Goal: Task Accomplishment & Management: Manage account settings

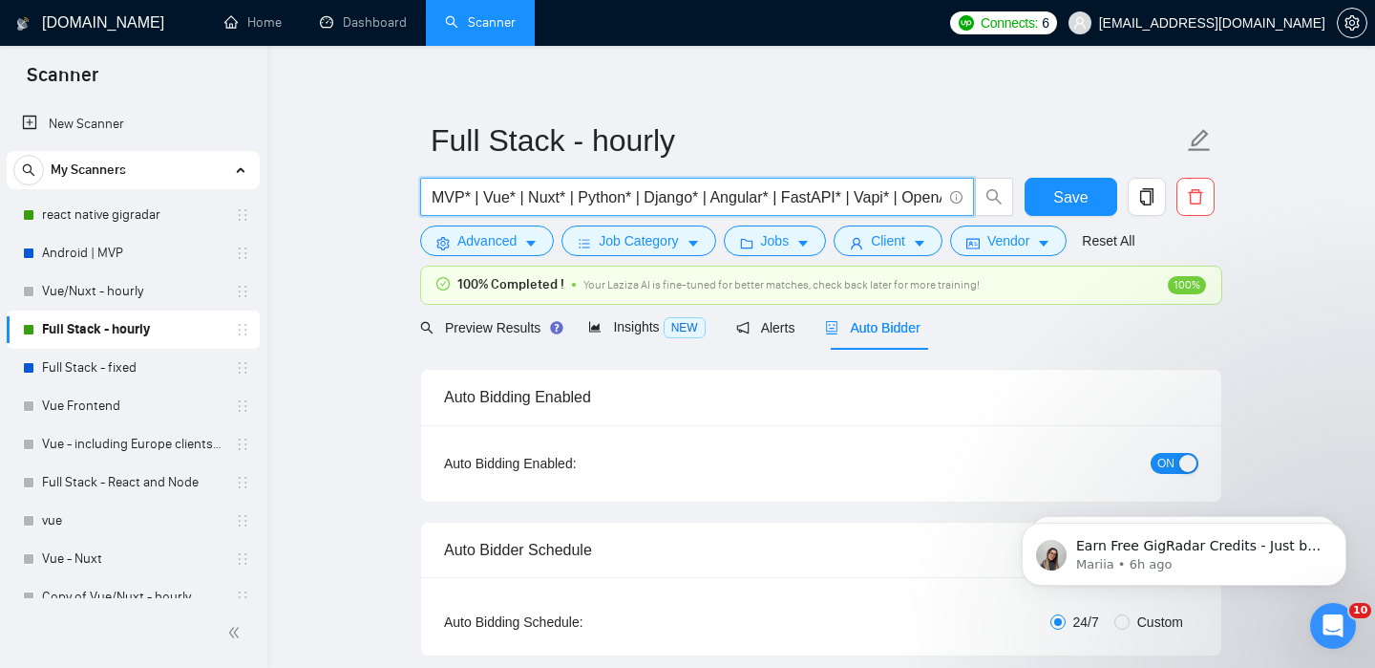
drag, startPoint x: 774, startPoint y: 198, endPoint x: 706, endPoint y: 202, distance: 68.9
click at [706, 204] on input "MVP* | Vue* | Nuxt* | Python* | Django* | Angular* | FastAPI* | Vapi* | OpenAI*…" at bounding box center [687, 197] width 510 height 24
click at [749, 206] on input "MVP* | Vue* | Nuxt* | Python* | Django* | Angular* | FastAPI* | Vapi* | OpenAI*…" at bounding box center [687, 197] width 510 height 24
drag, startPoint x: 474, startPoint y: 200, endPoint x: 575, endPoint y: 208, distance: 101.6
click at [575, 208] on input "MVP* | Vue* | Nuxt* | Python* | Django* | Angular* | FastAPI* | Vapi* | OpenAI*…" at bounding box center [687, 197] width 510 height 24
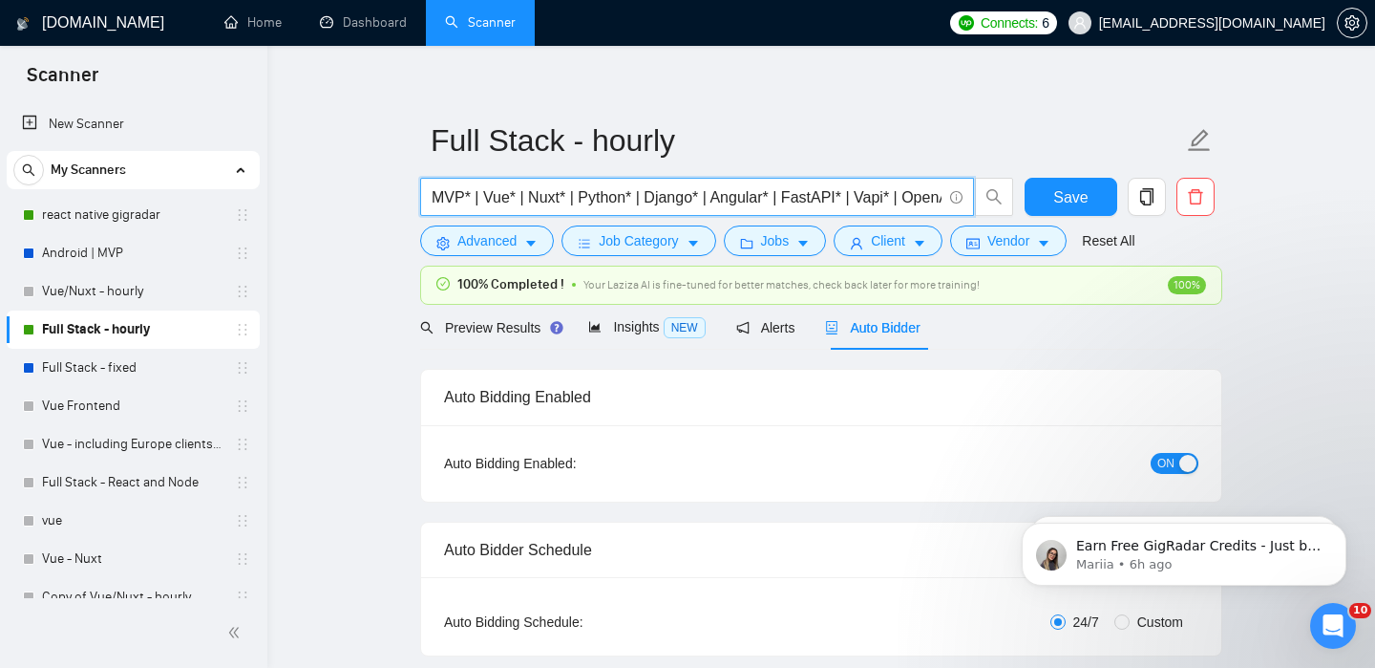
click at [585, 202] on input "MVP* | Vue* | Nuxt* | Python* | Django* | Angular* | FastAPI* | Vapi* | OpenAI*…" at bounding box center [687, 197] width 510 height 24
click at [472, 197] on input "MVP* | Vue* | Nuxt* | Python* | Django* | Angular* | FastAPI* | Vapi* | OpenAI*…" at bounding box center [687, 197] width 510 height 24
drag, startPoint x: 472, startPoint y: 197, endPoint x: 575, endPoint y: 197, distance: 103.1
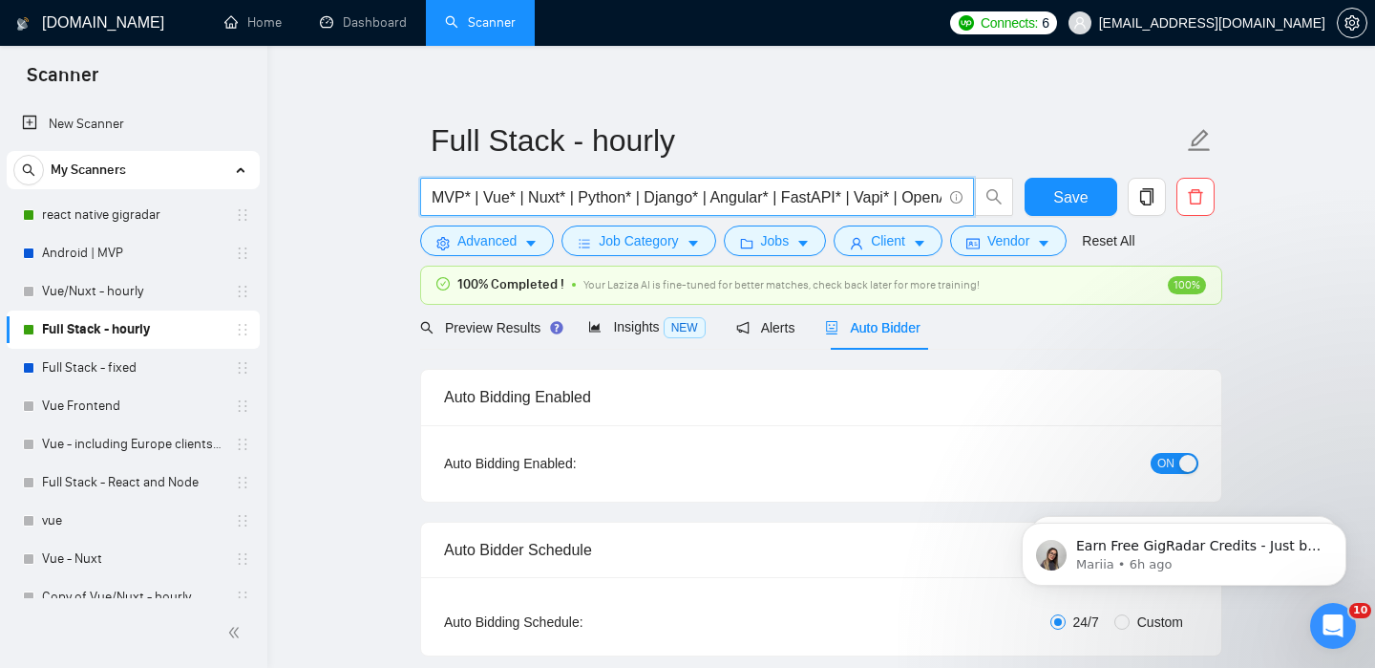
click at [575, 197] on input "MVP* | Vue* | Nuxt* | Python* | Django* | Angular* | FastAPI* | Vapi* | OpenAI*…" at bounding box center [687, 197] width 510 height 24
drag, startPoint x: 612, startPoint y: 194, endPoint x: 677, endPoint y: 196, distance: 65.0
click at [677, 196] on input "MVP*| Python* | Django* | | FastAPI* | Vapi* | OpenAI* | LLM* | AI* | Chatbot* …" at bounding box center [687, 197] width 510 height 24
type input "MVP*| Python* | Django* | FastAPI* | Vapi* | OpenAI* | LLM* | AI* | Chatbot* | …"
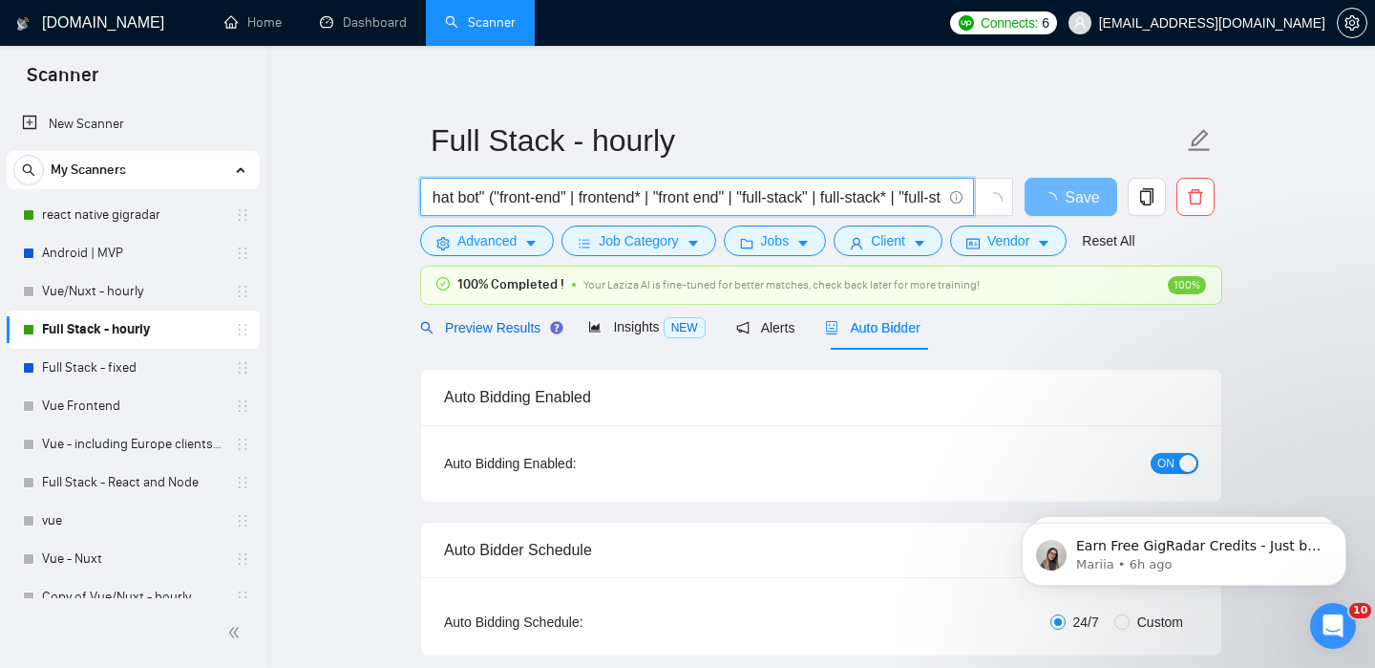
click at [516, 336] on div "Preview Results" at bounding box center [489, 327] width 138 height 21
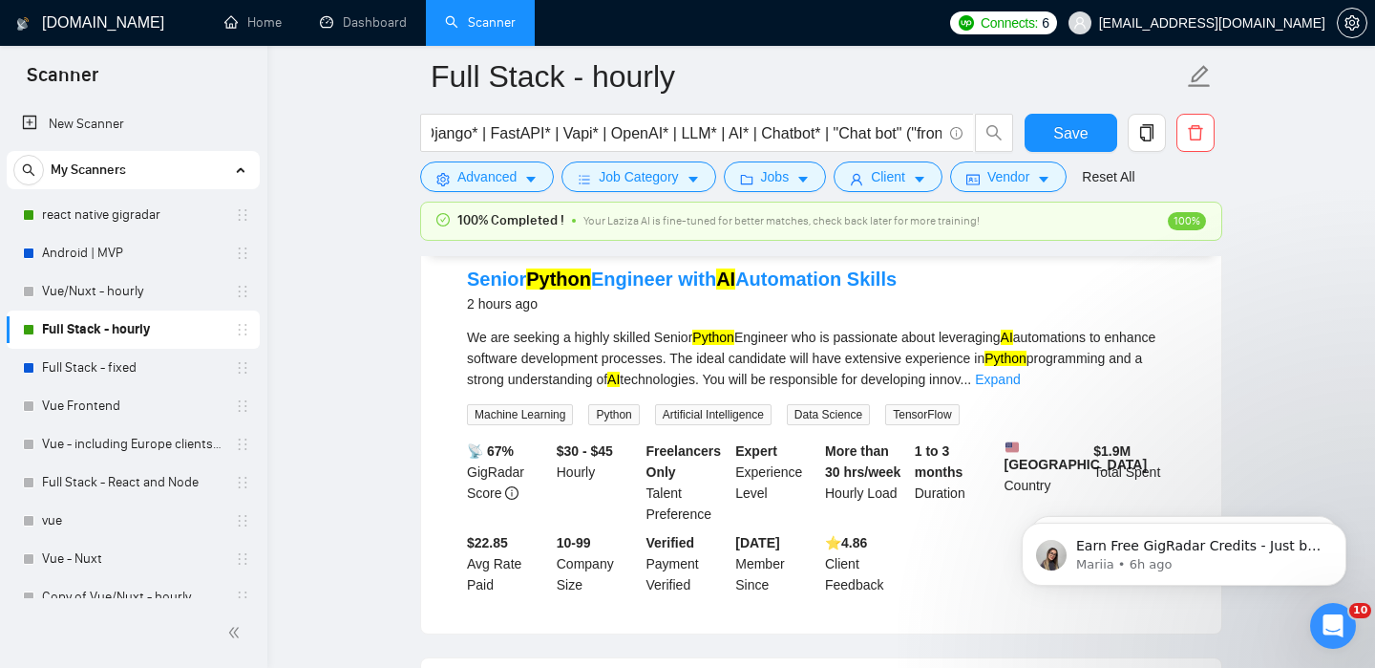
scroll to position [167, 0]
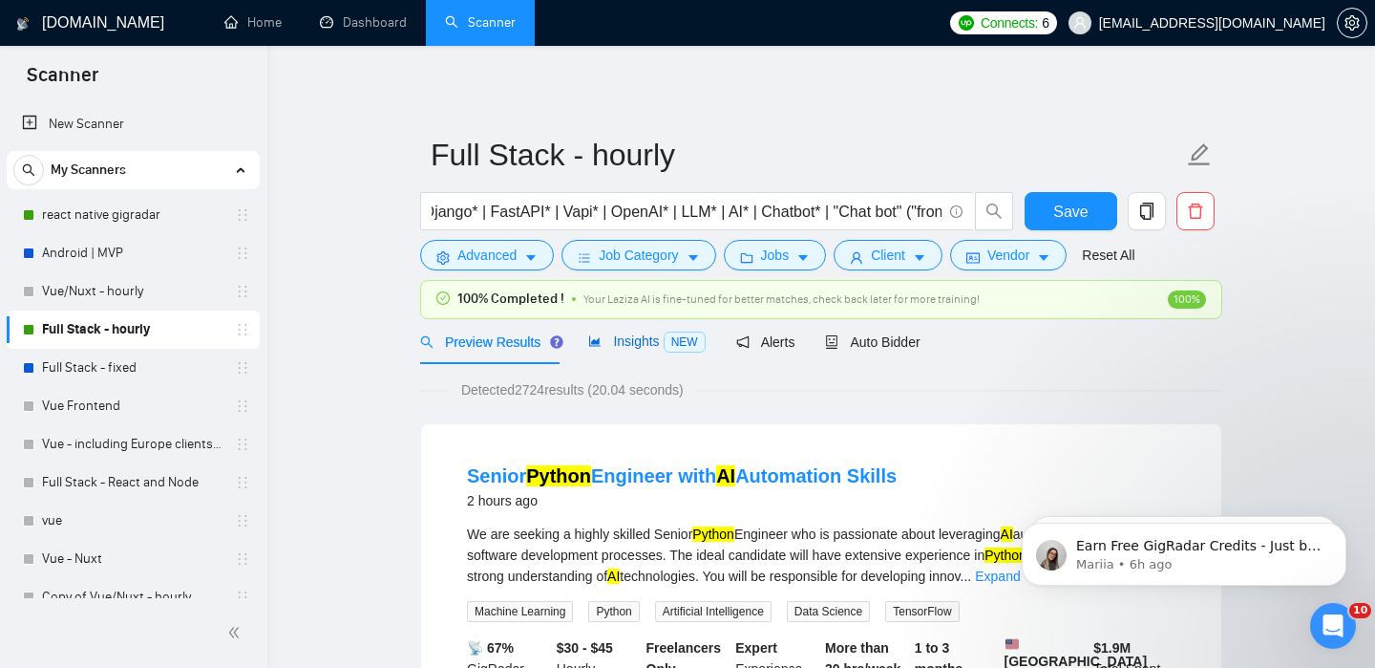
click at [646, 340] on span "Insights NEW" at bounding box center [646, 340] width 117 height 15
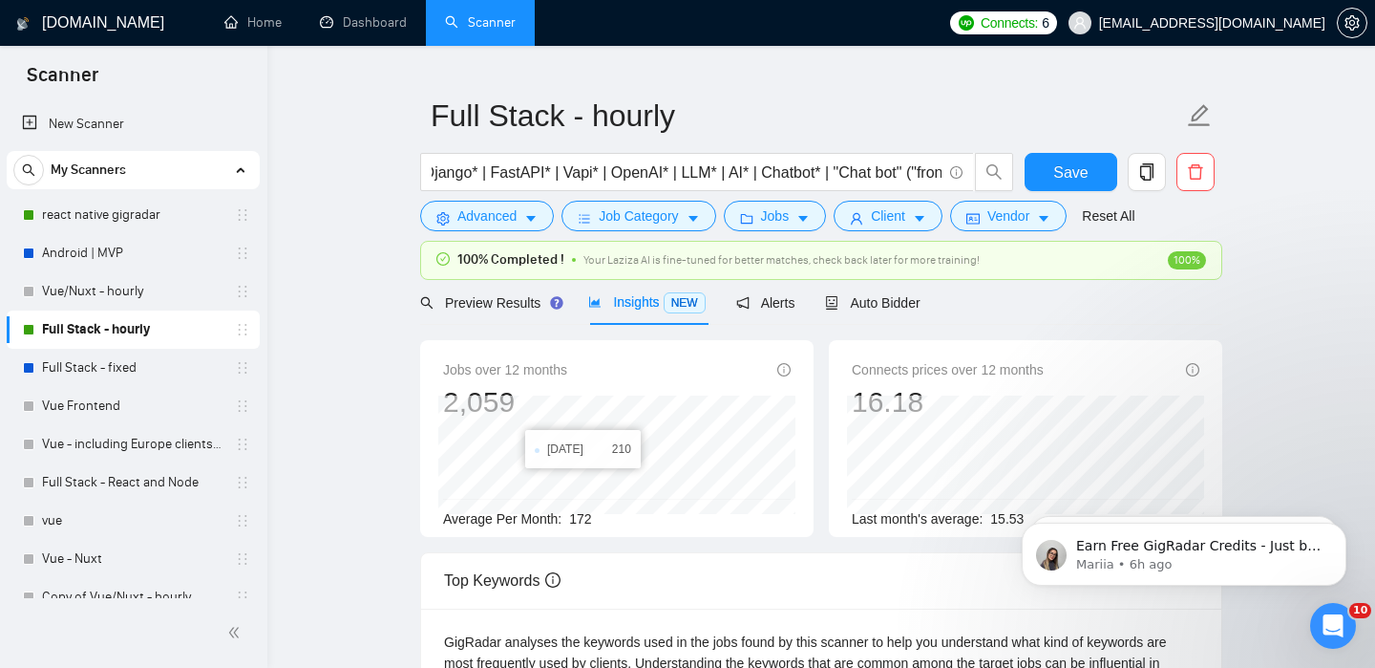
scroll to position [44, 0]
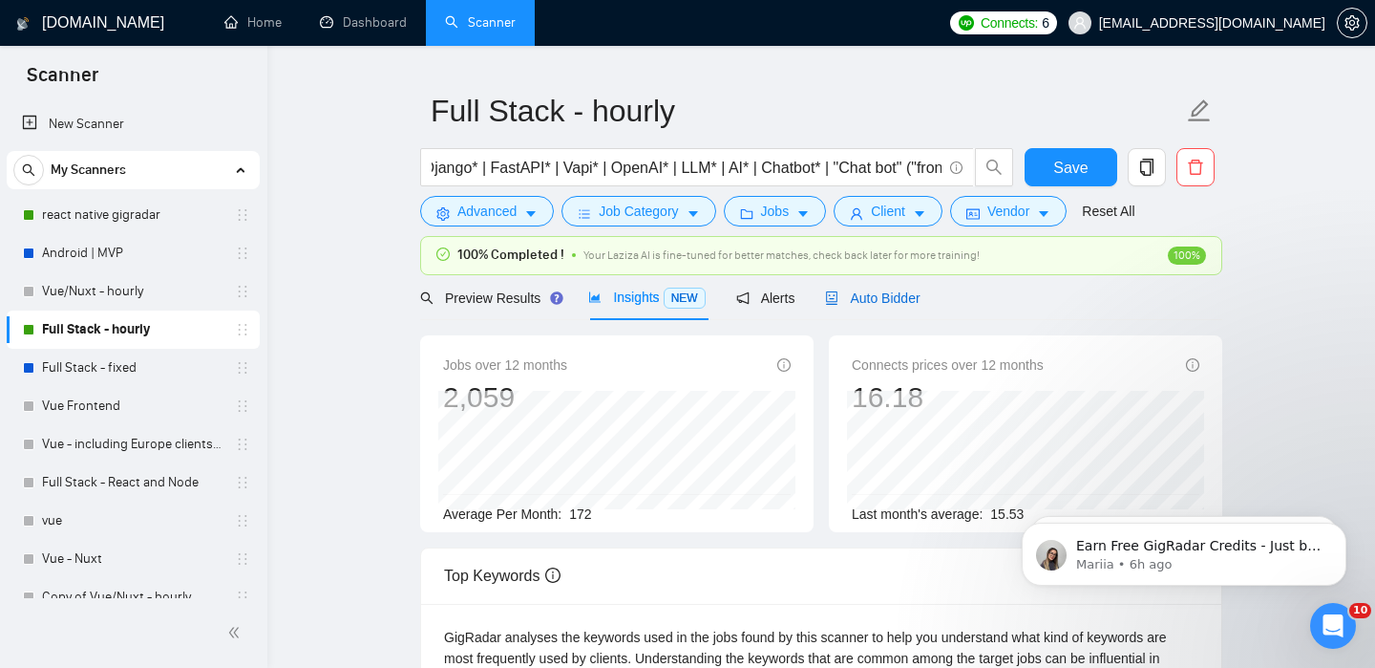
click at [884, 290] on span "Auto Bidder" at bounding box center [872, 297] width 95 height 15
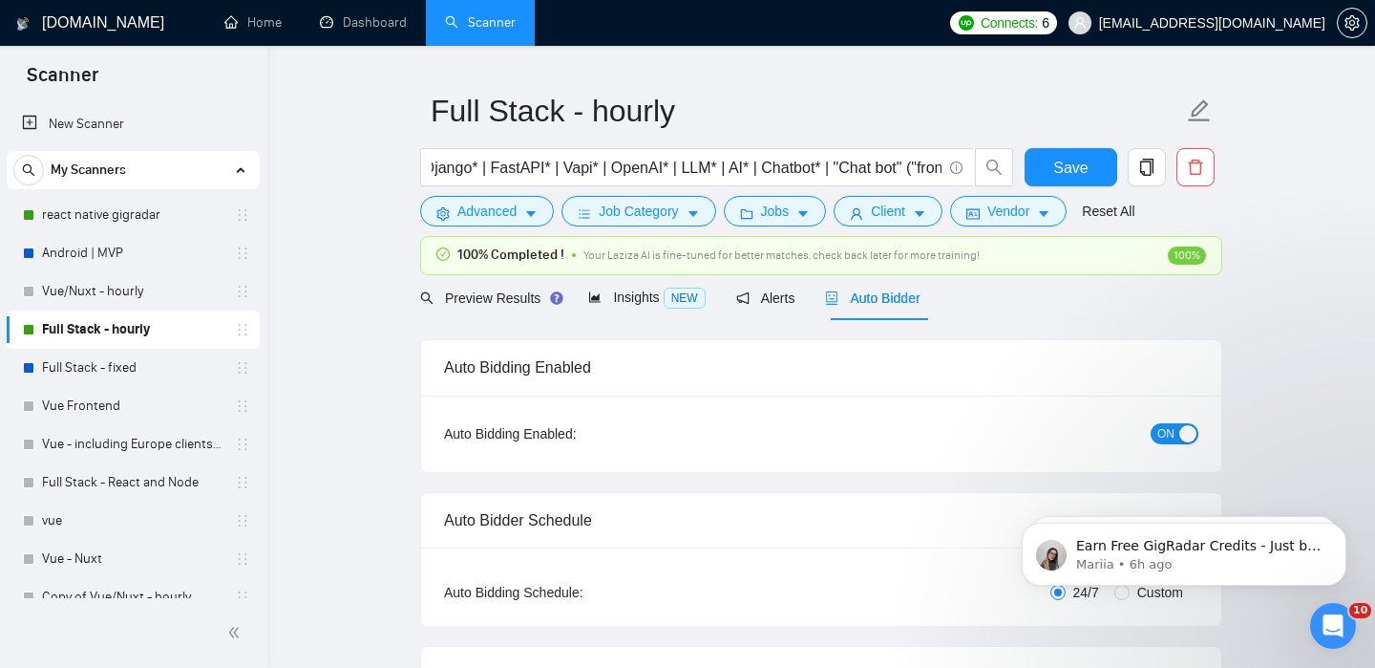
scroll to position [207, 0]
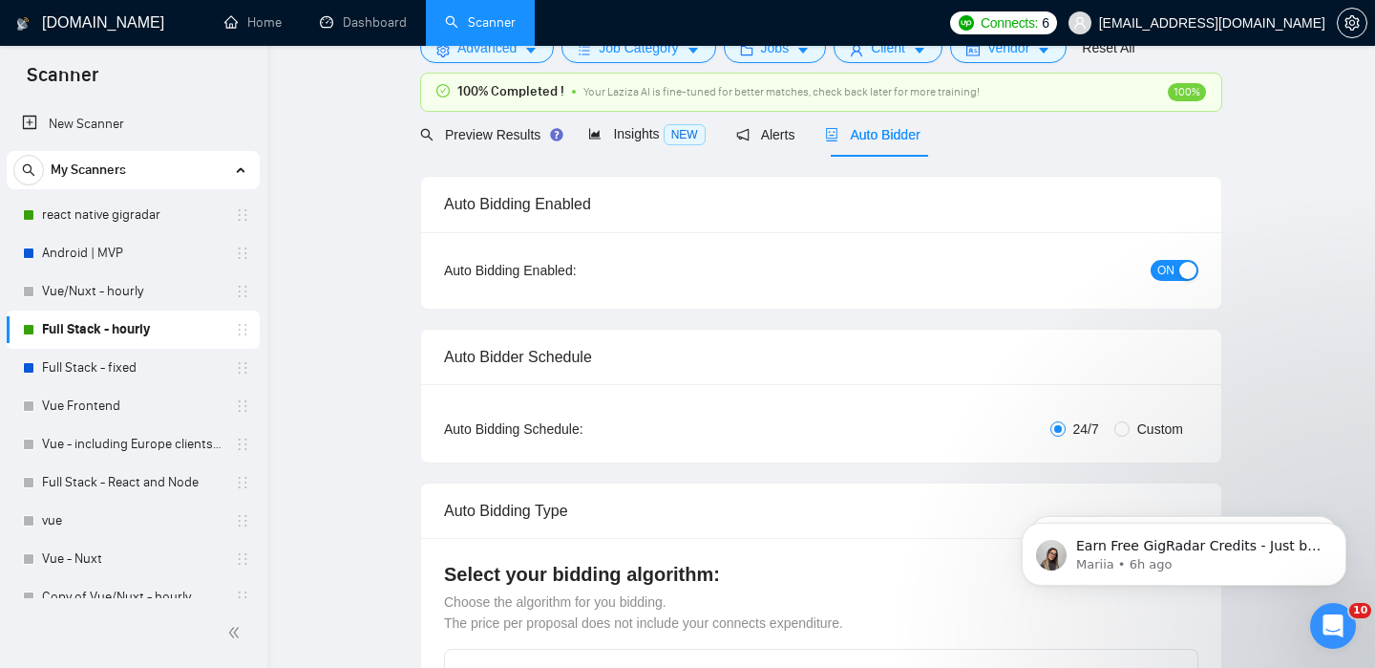
checkbox input "true"
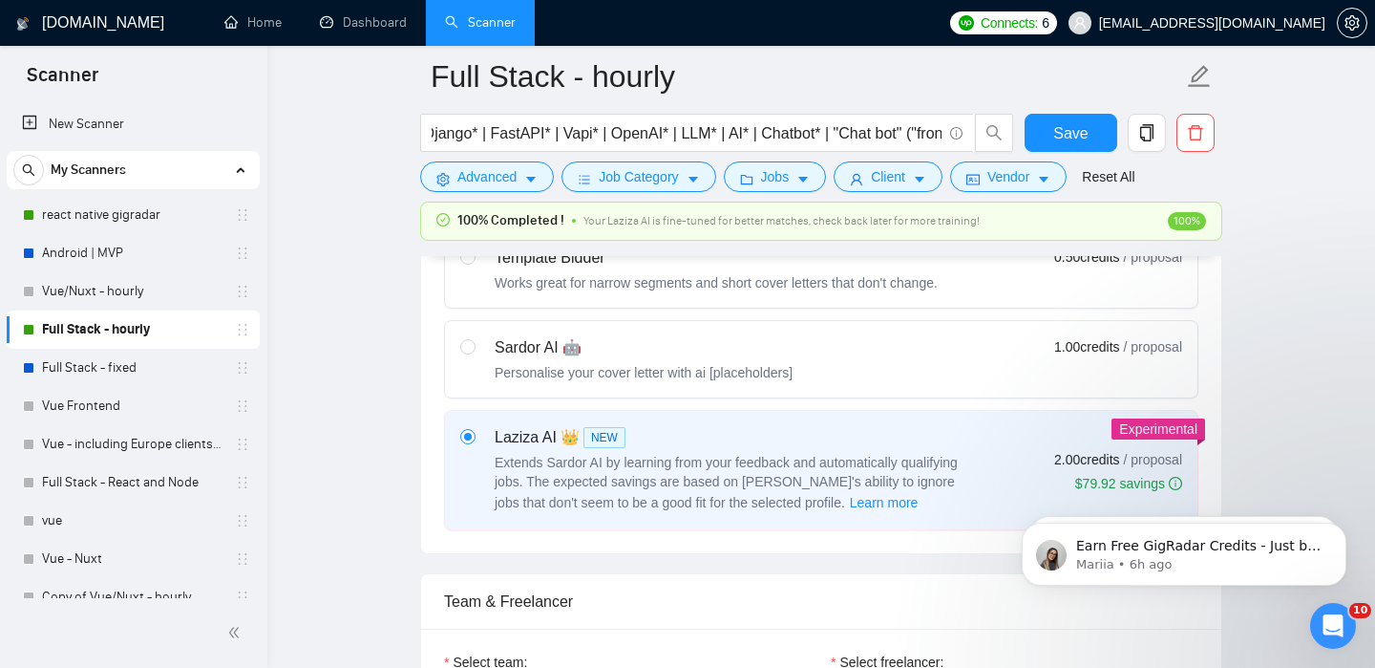
scroll to position [0, 0]
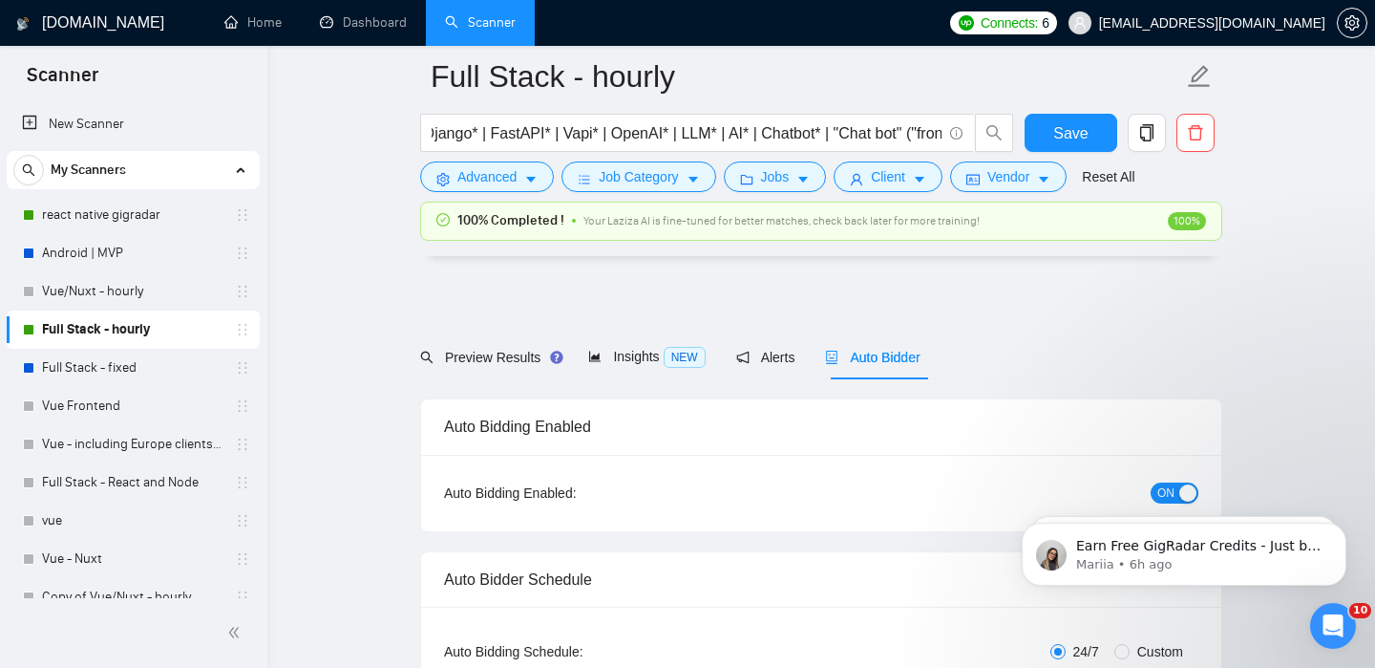
click at [922, 193] on form "Full Stack - hourly MVP*| Python* | Django* | FastAPI* | Vapi* | OpenAI* | LLM*…" at bounding box center [821, 124] width 802 height 156
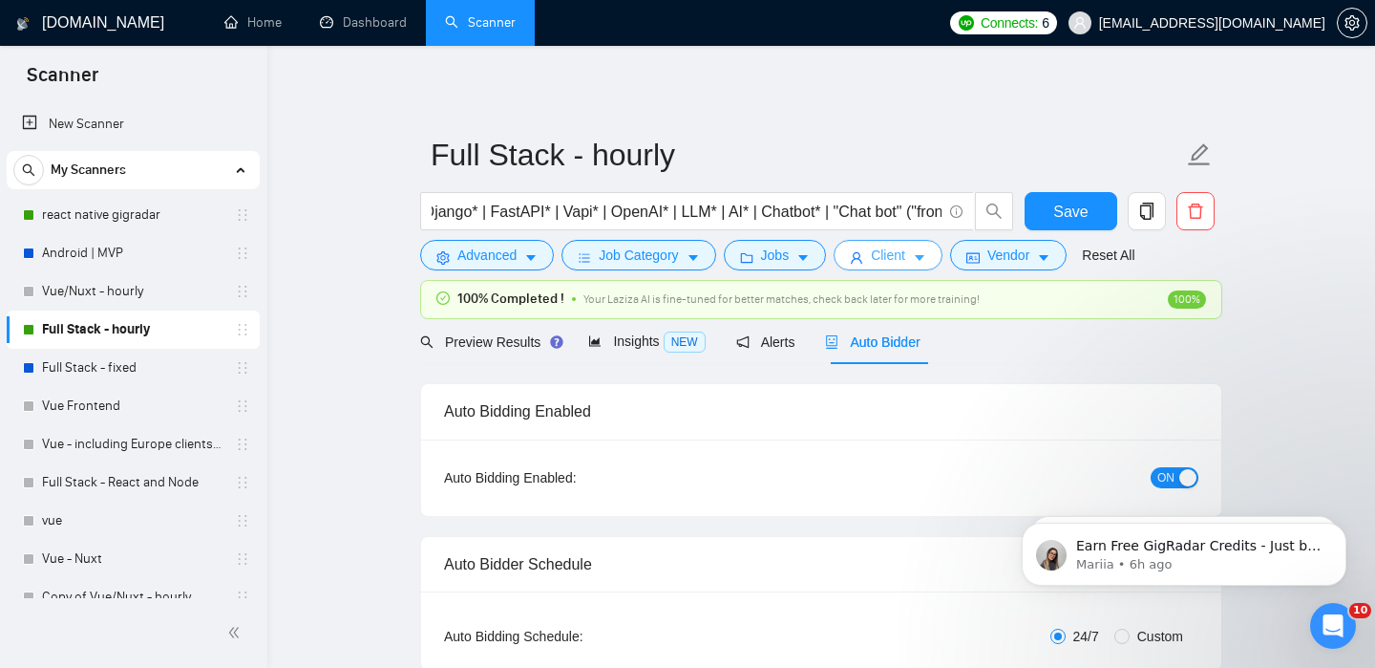
click at [905, 252] on span "Client" at bounding box center [888, 254] width 34 height 21
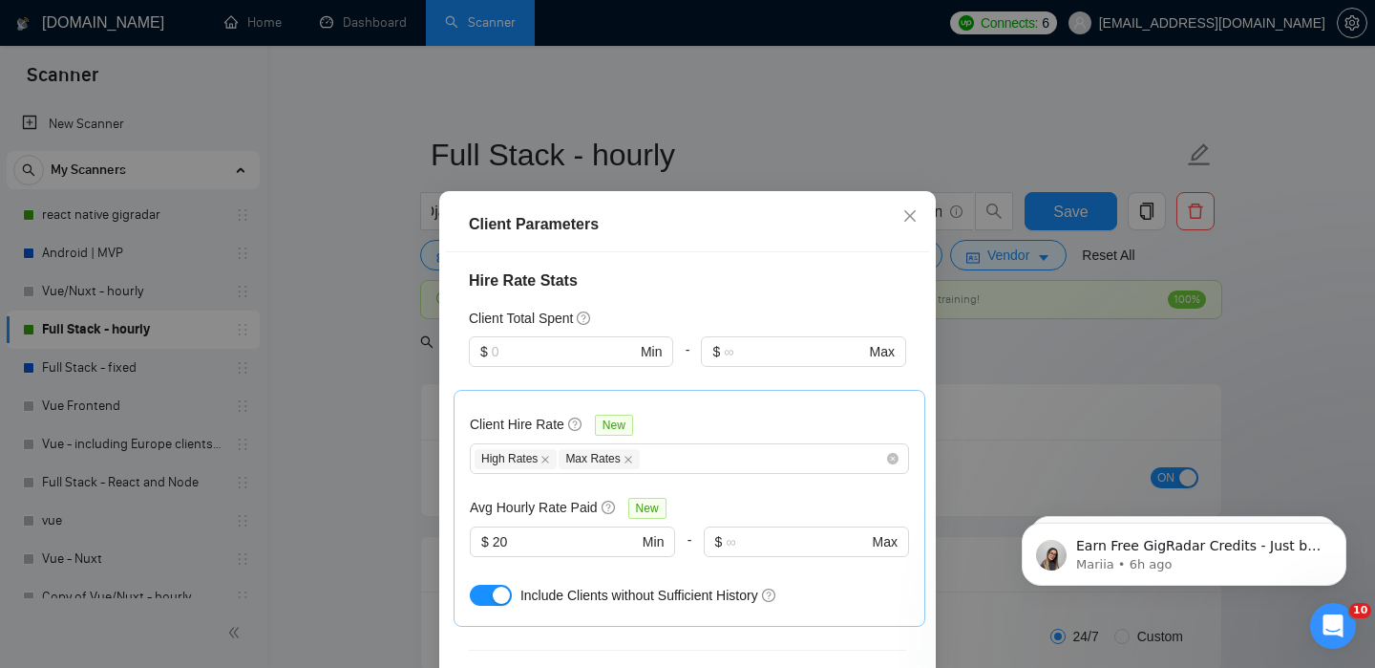
scroll to position [641, 0]
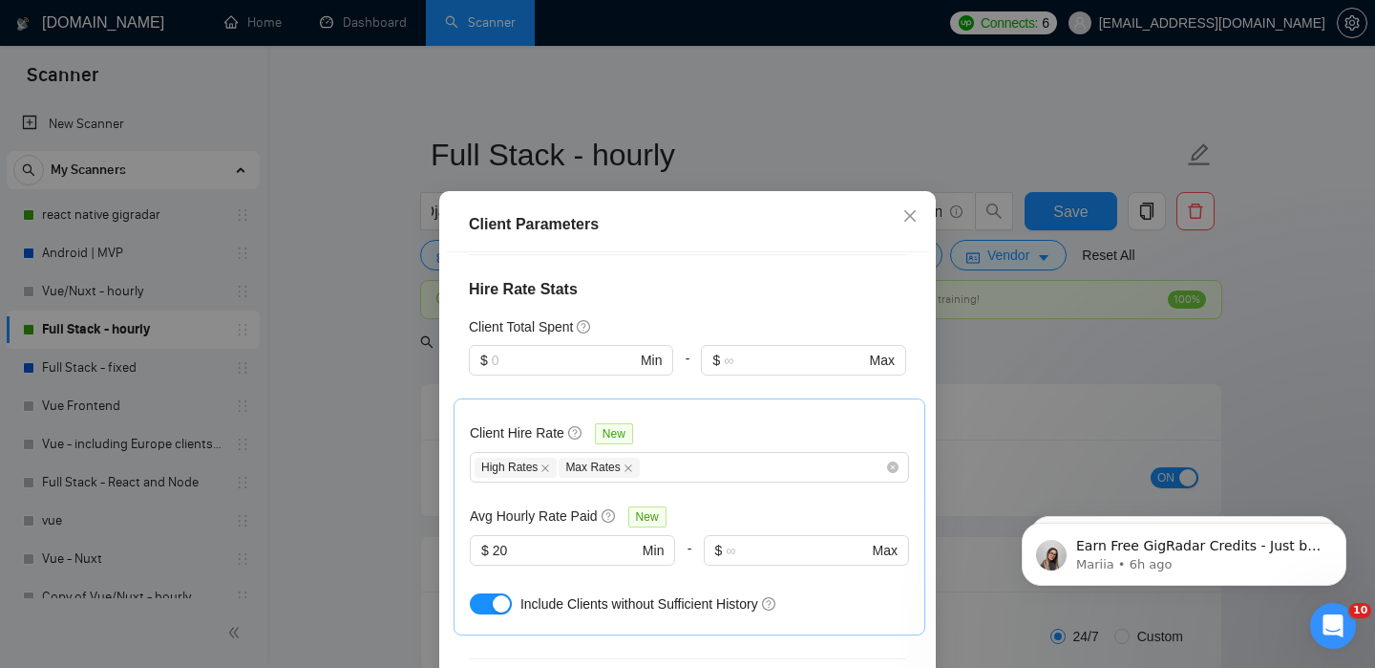
click at [384, 488] on div "Client Parameters Client Location Include Client Countries [GEOGRAPHIC_DATA] [G…" at bounding box center [687, 334] width 1375 height 668
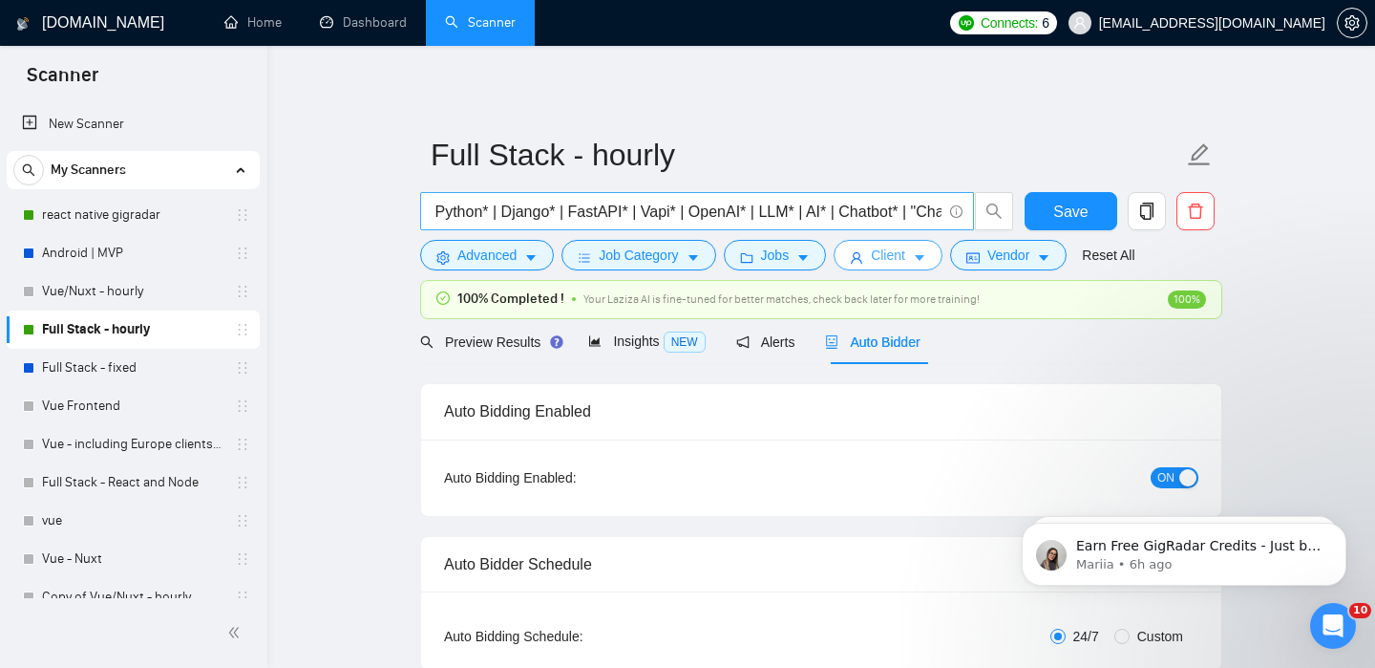
scroll to position [0, 0]
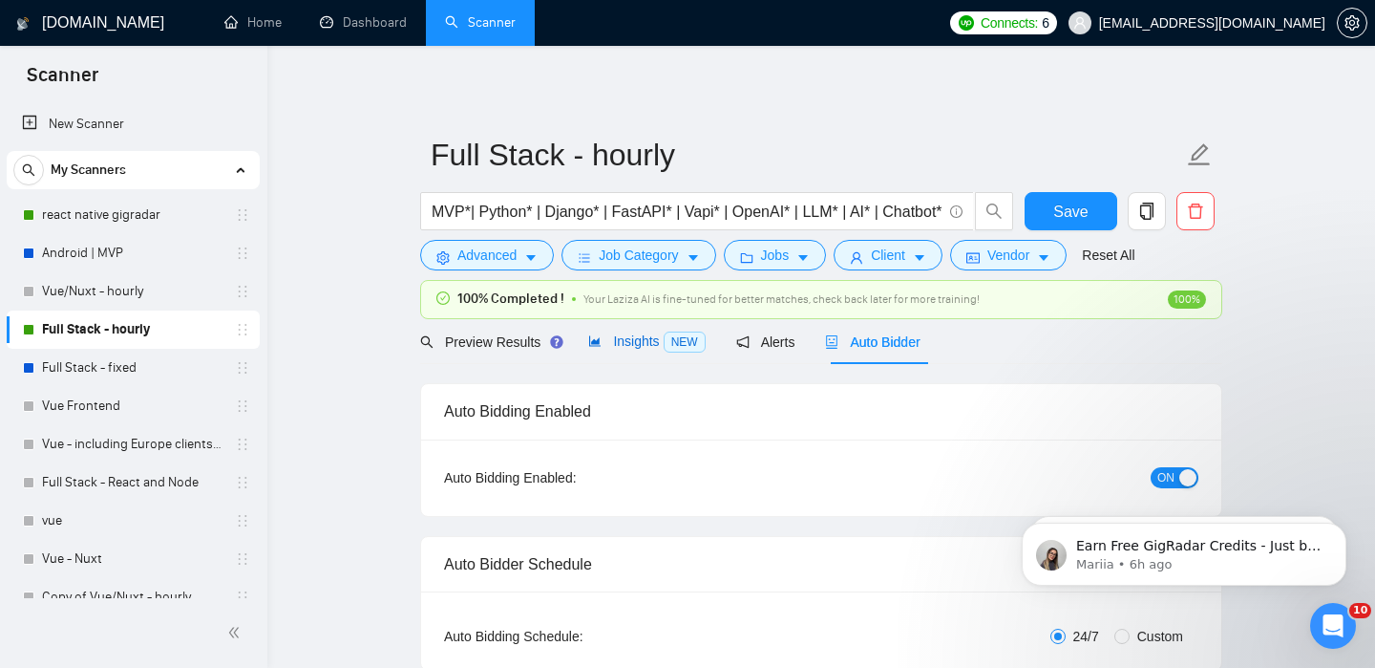
click at [653, 345] on span "Insights NEW" at bounding box center [646, 340] width 117 height 15
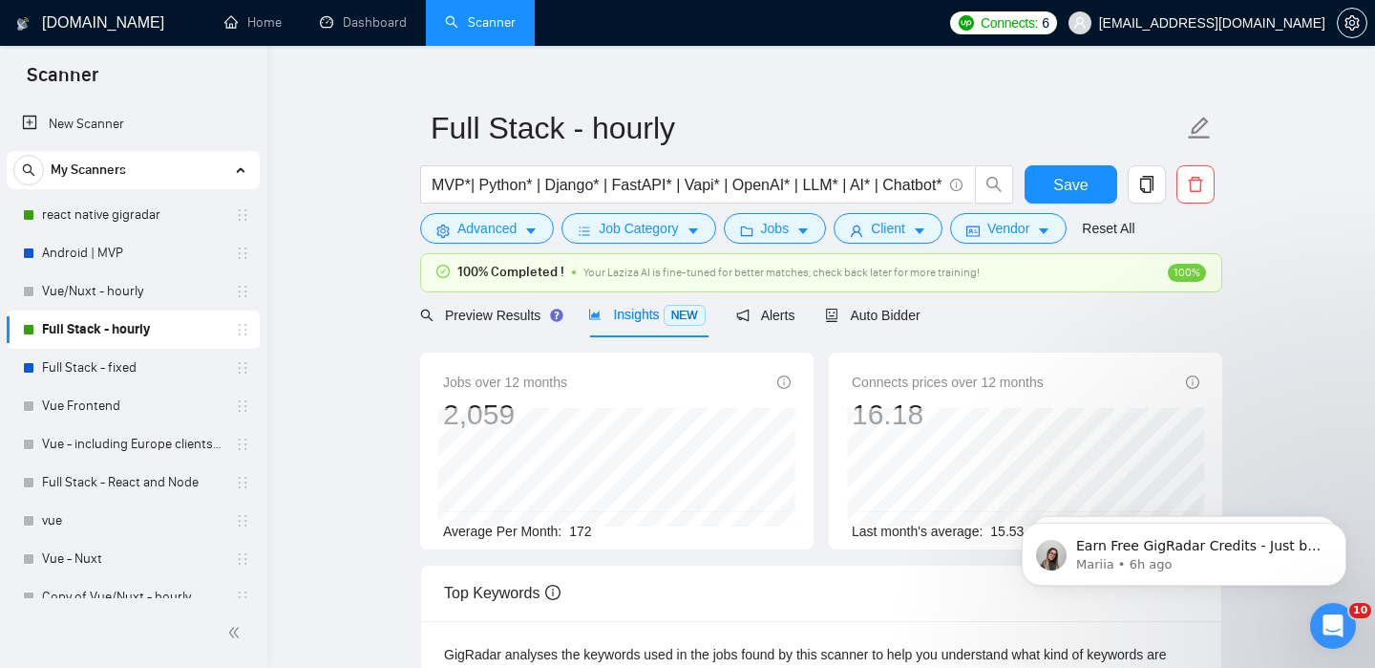
scroll to position [20, 0]
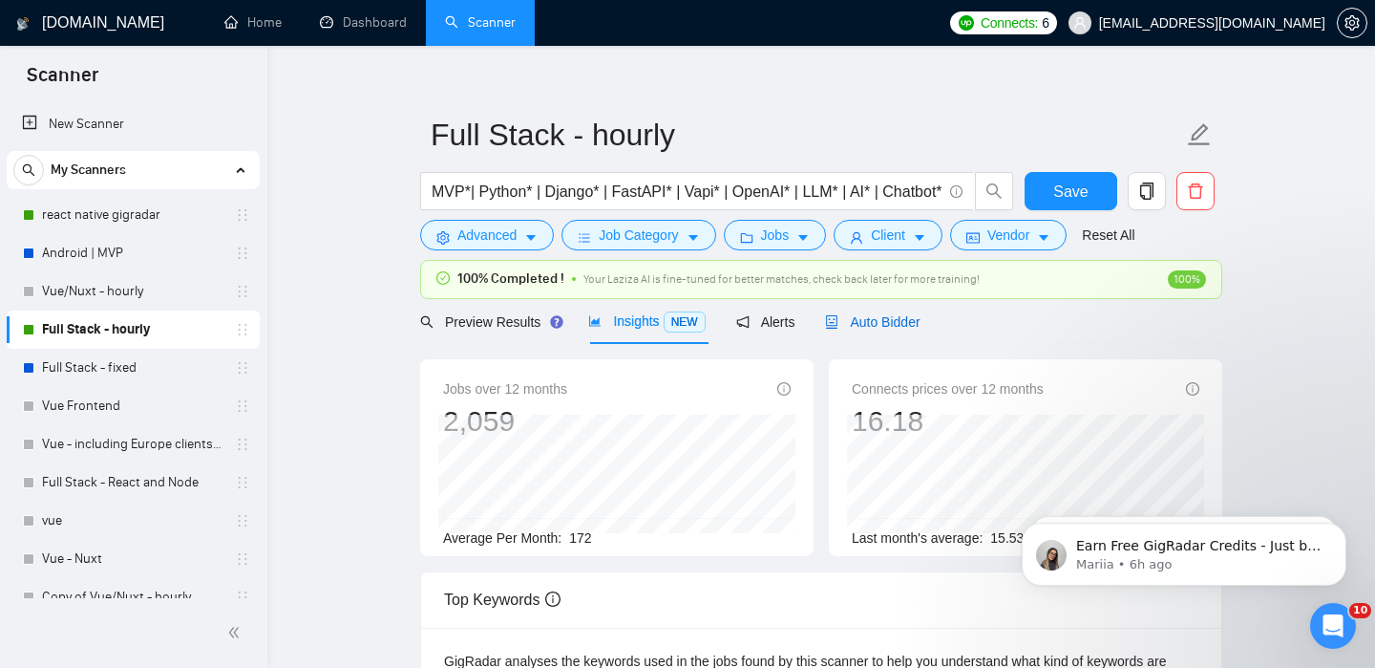
click at [899, 329] on div "Auto Bidder" at bounding box center [872, 321] width 95 height 21
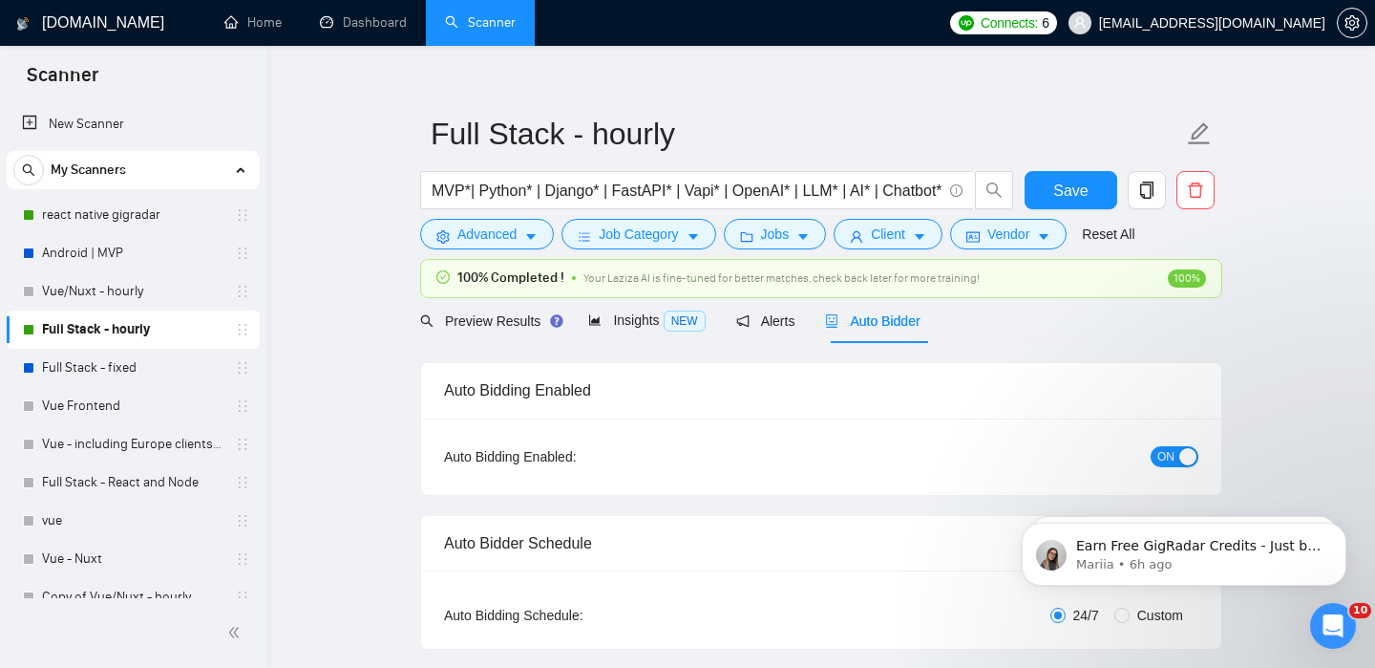
checkbox input "true"
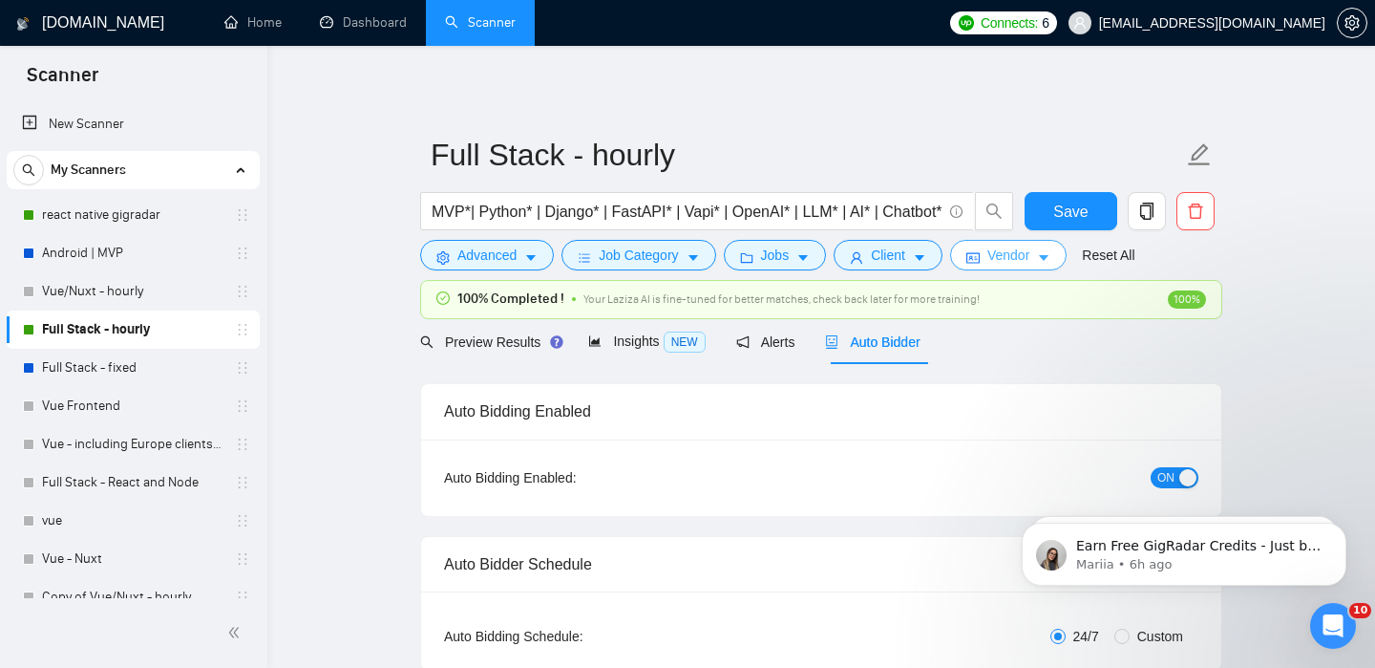
click at [980, 256] on icon "idcard" at bounding box center [972, 257] width 13 height 13
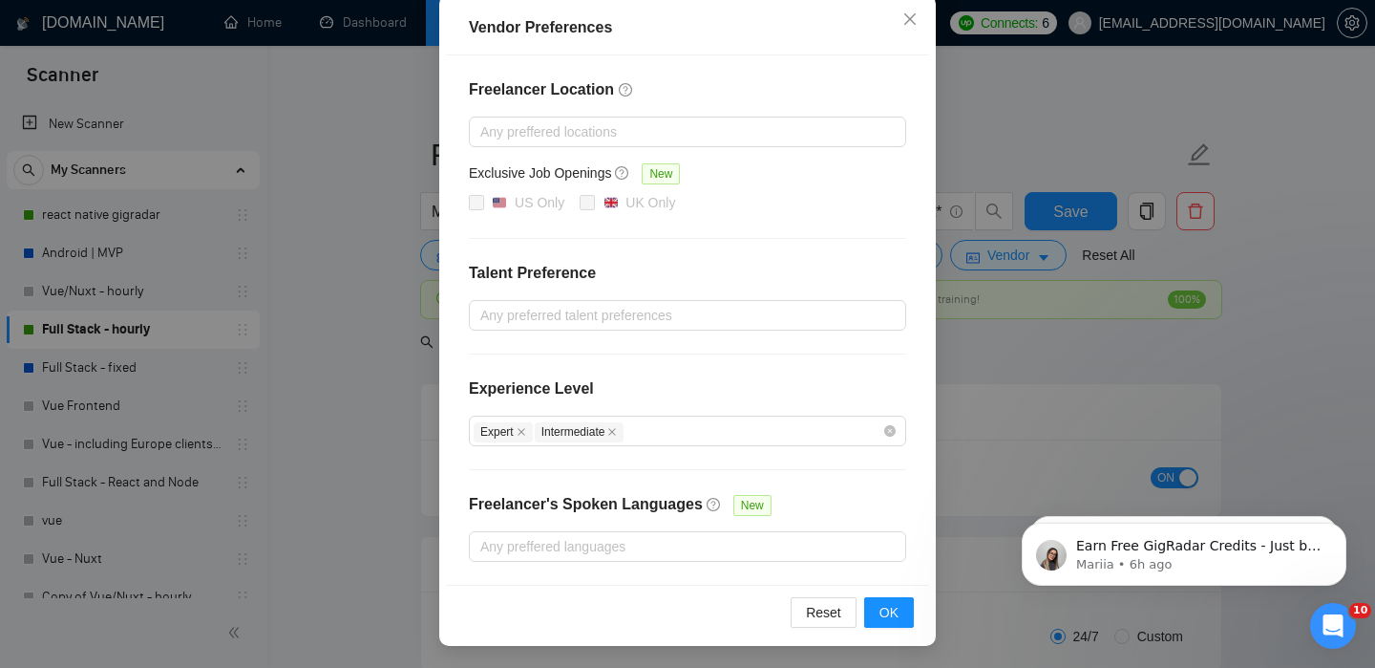
click at [1008, 382] on div "Vendor Preferences Freelancer Location Any preffered locations Exclusive Job Op…" at bounding box center [687, 334] width 1375 height 668
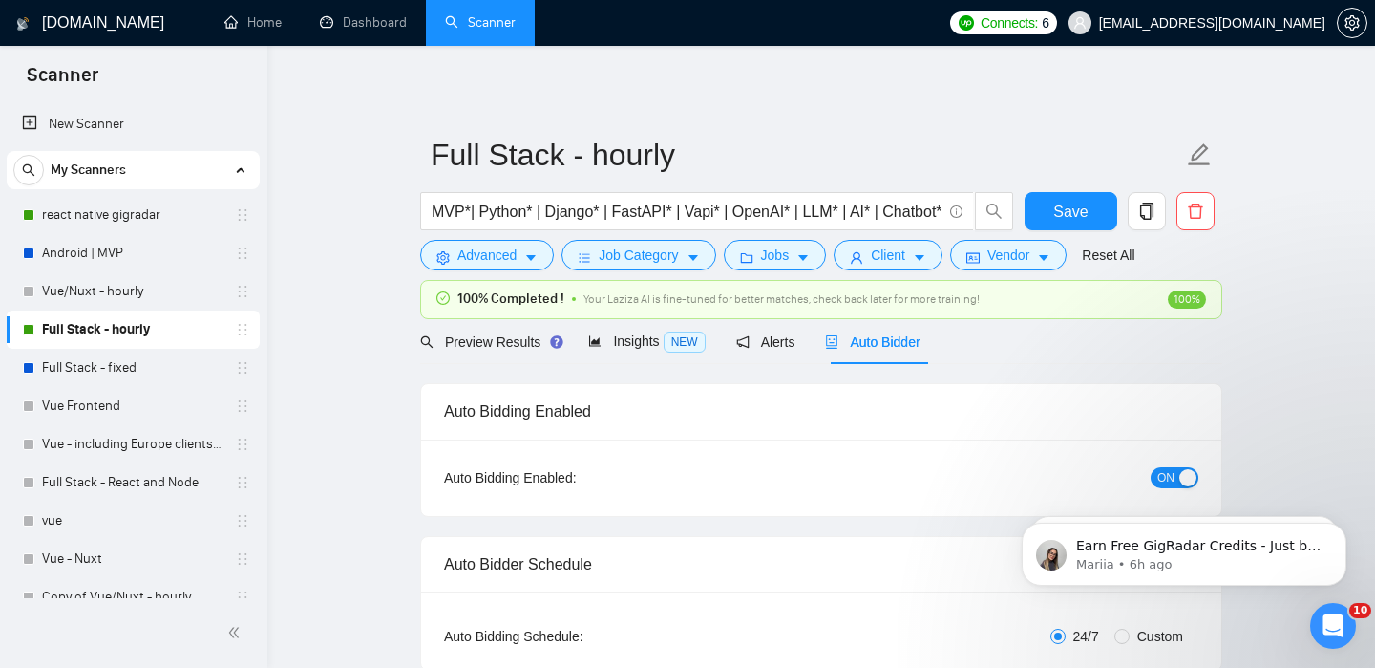
scroll to position [120, 0]
click at [935, 264] on button "Client" at bounding box center [888, 255] width 109 height 31
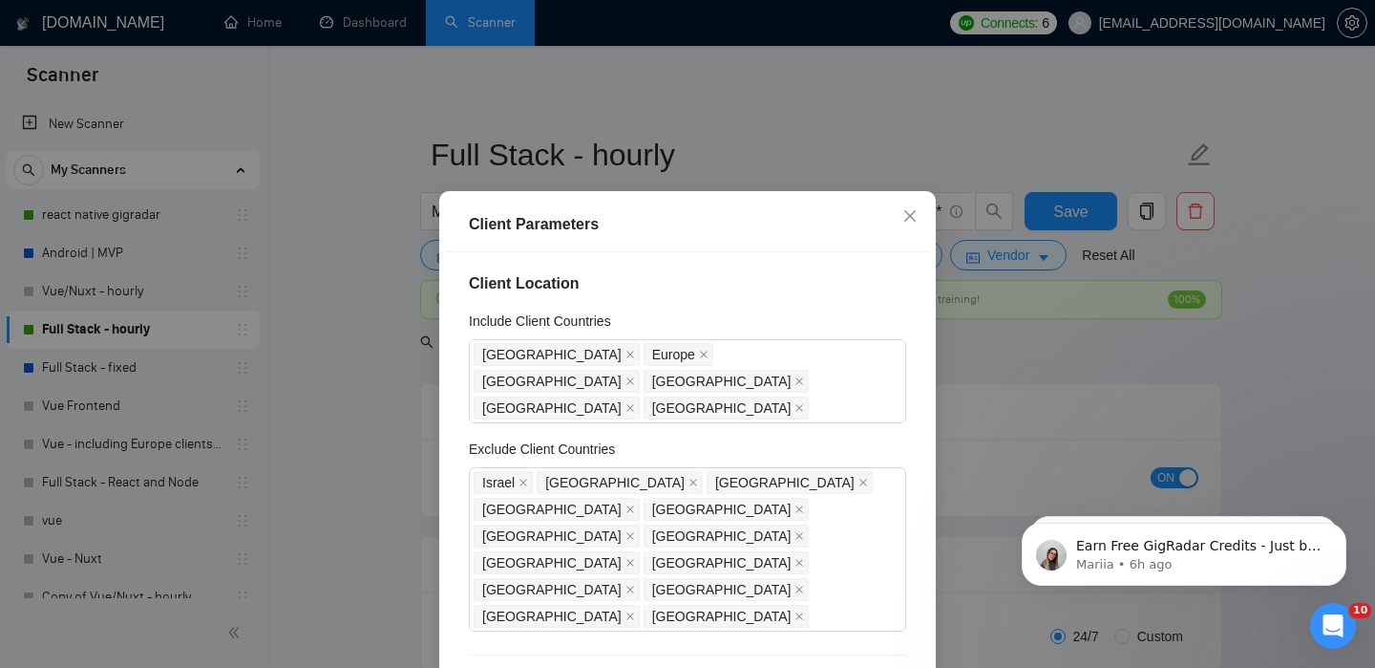
scroll to position [0, 0]
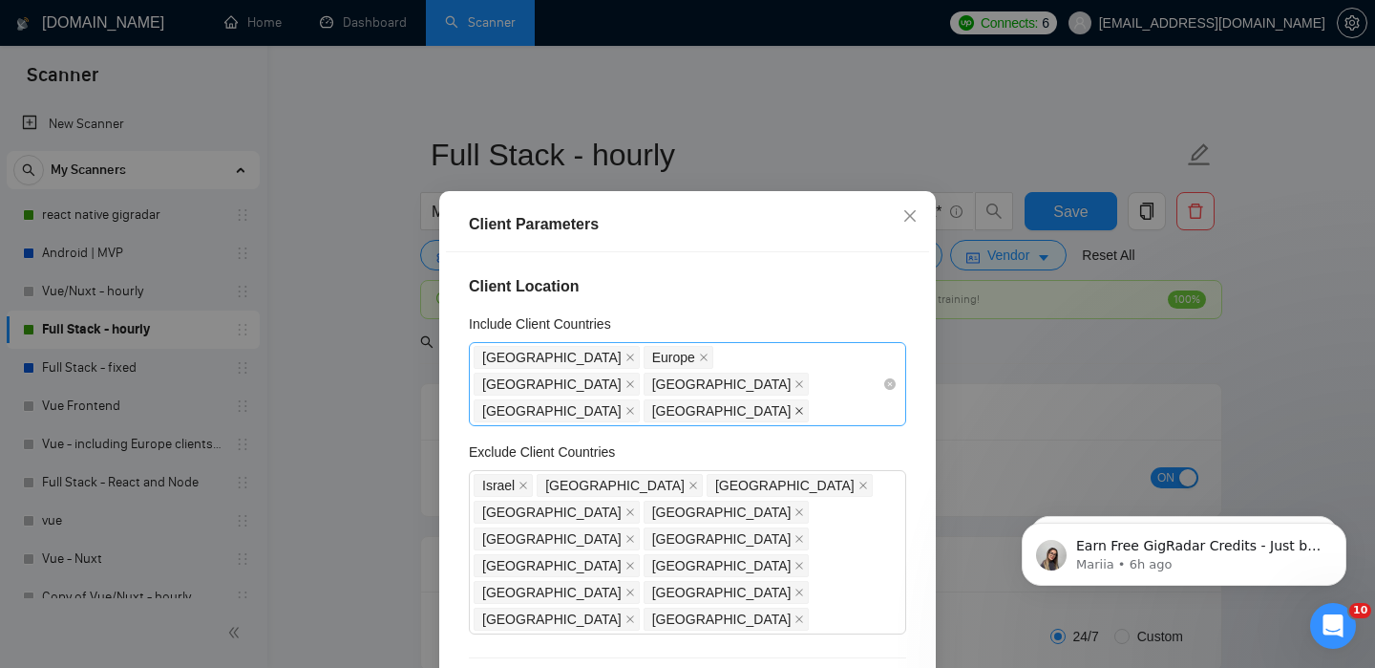
click at [795, 406] on icon "close" at bounding box center [800, 411] width 10 height 10
click at [626, 406] on icon "close" at bounding box center [631, 411] width 10 height 10
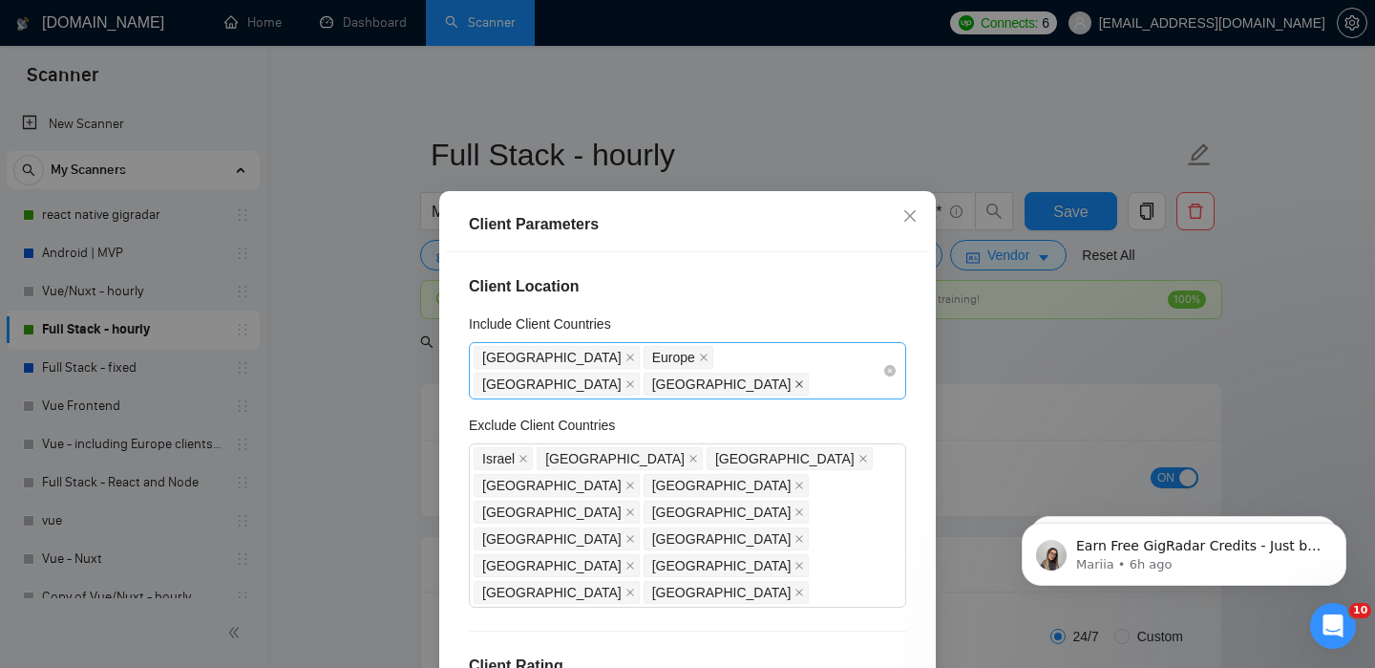
click at [804, 379] on icon "close" at bounding box center [800, 384] width 10 height 10
click at [635, 379] on icon "close" at bounding box center [631, 384] width 10 height 10
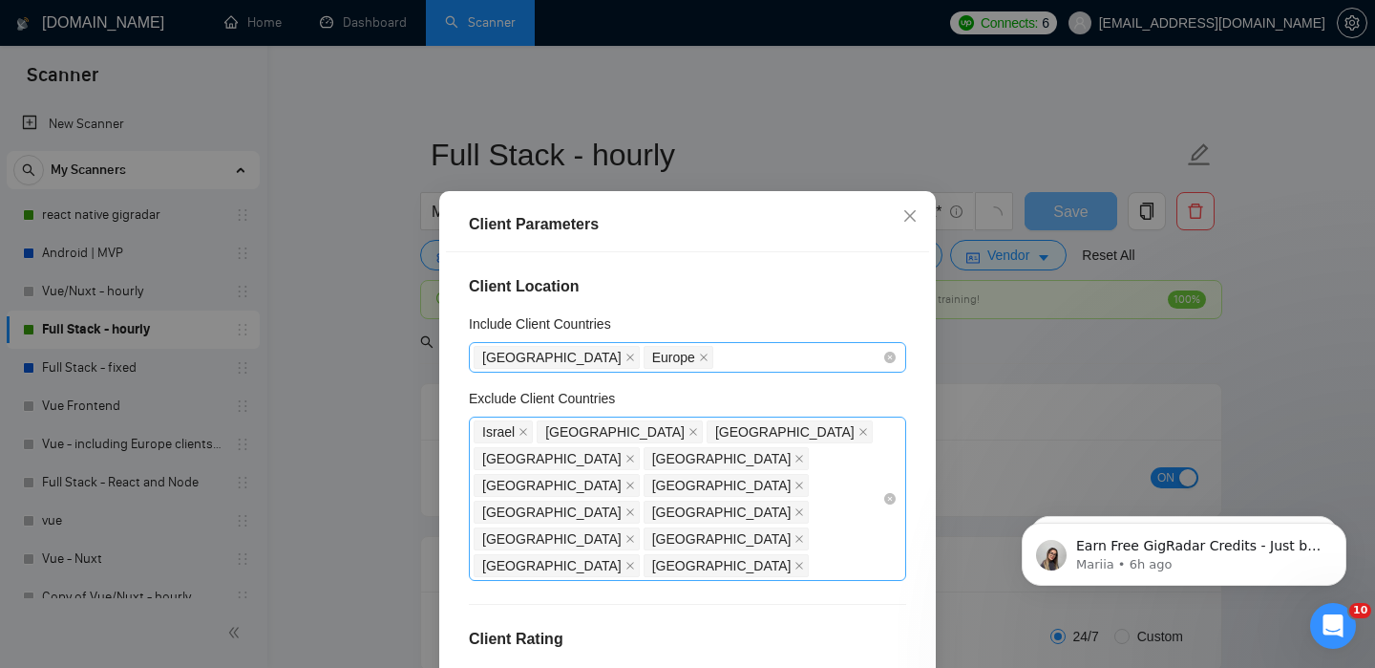
scroll to position [776, 0]
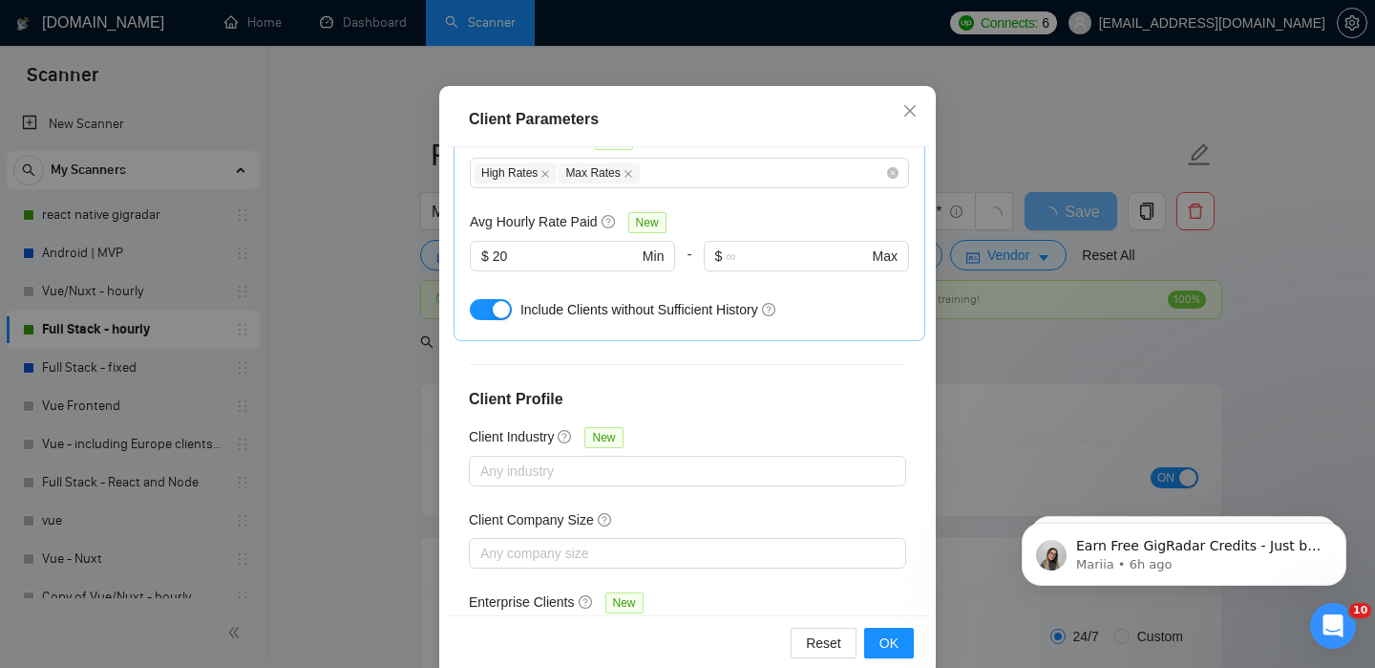
click at [1037, 362] on div "Client Parameters Client Location Include Client Countries [GEOGRAPHIC_DATA] [G…" at bounding box center [687, 334] width 1375 height 668
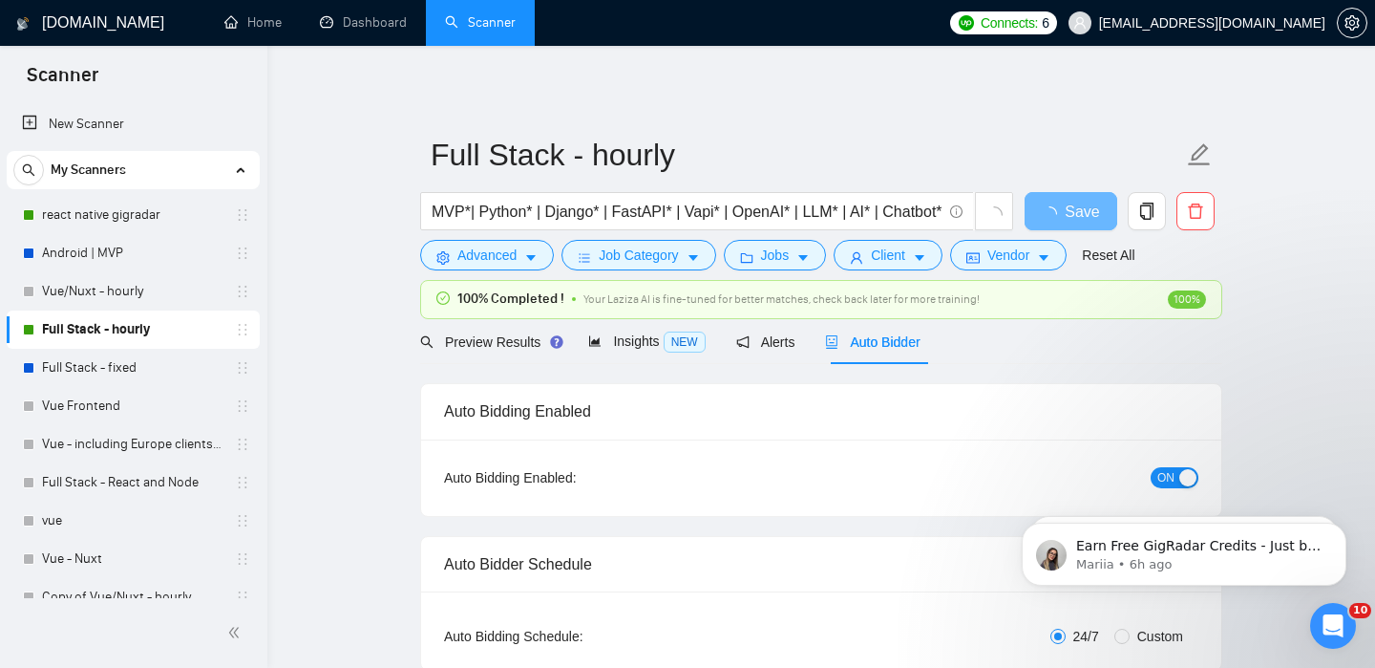
scroll to position [59, 0]
click at [609, 343] on span "Insights NEW" at bounding box center [646, 340] width 117 height 15
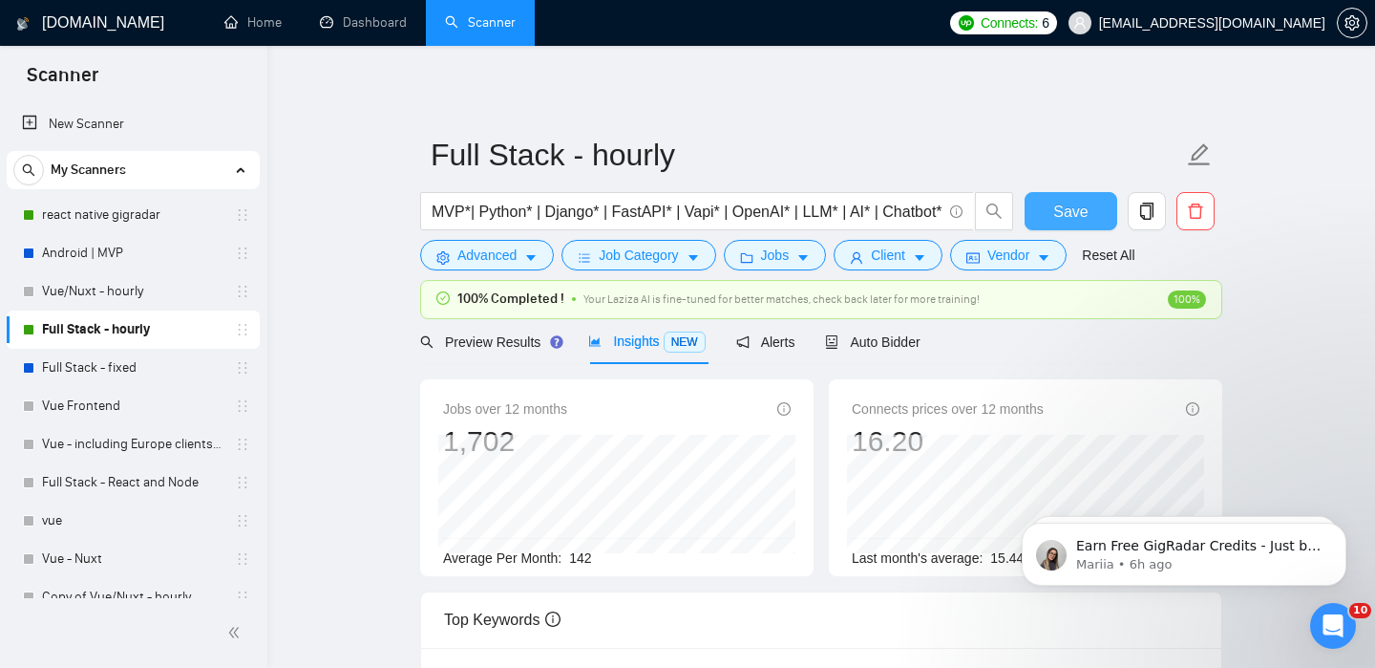
click at [1064, 215] on span "Save" at bounding box center [1070, 212] width 34 height 24
click at [113, 220] on link "react native gigradar" at bounding box center [132, 215] width 181 height 38
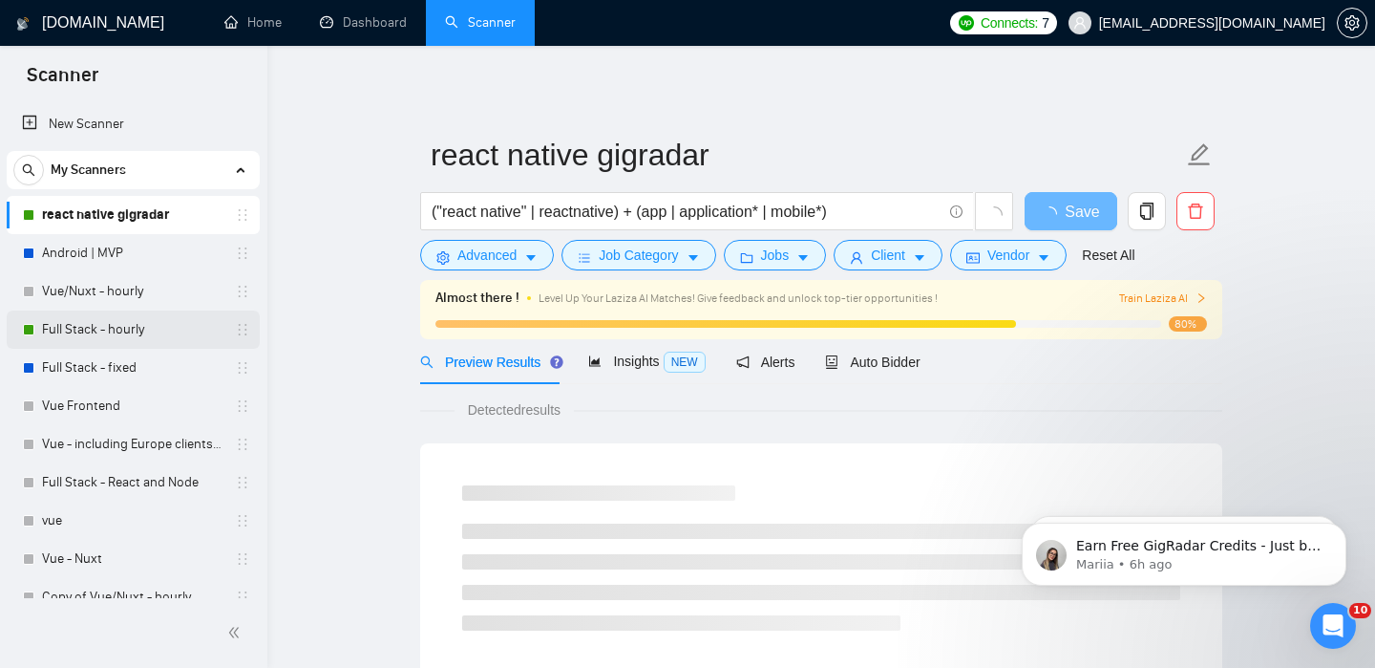
click at [110, 331] on link "Full Stack - hourly" at bounding box center [132, 329] width 181 height 38
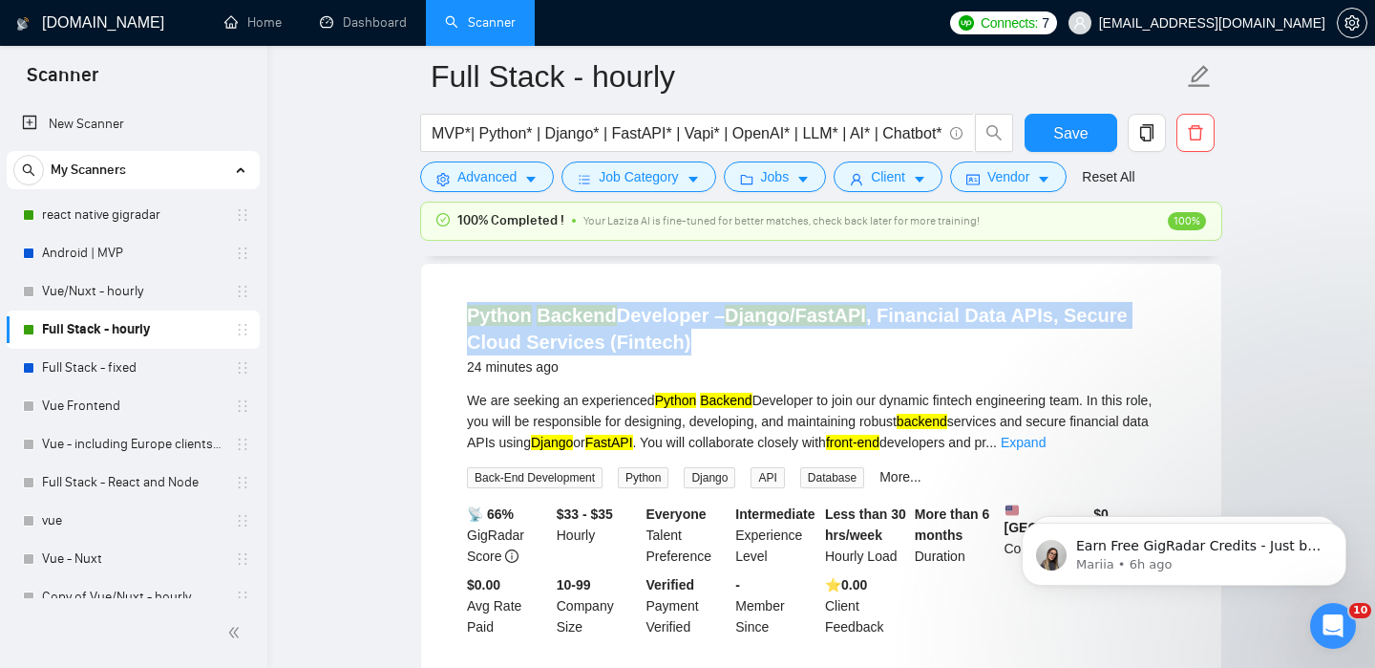
scroll to position [178, 0]
click at [620, 282] on div "Python Backend Developer – Django/FastAPI , Financial Data APIs, Secure Cloud S…" at bounding box center [821, 468] width 800 height 412
